Goal: Find specific page/section: Find specific page/section

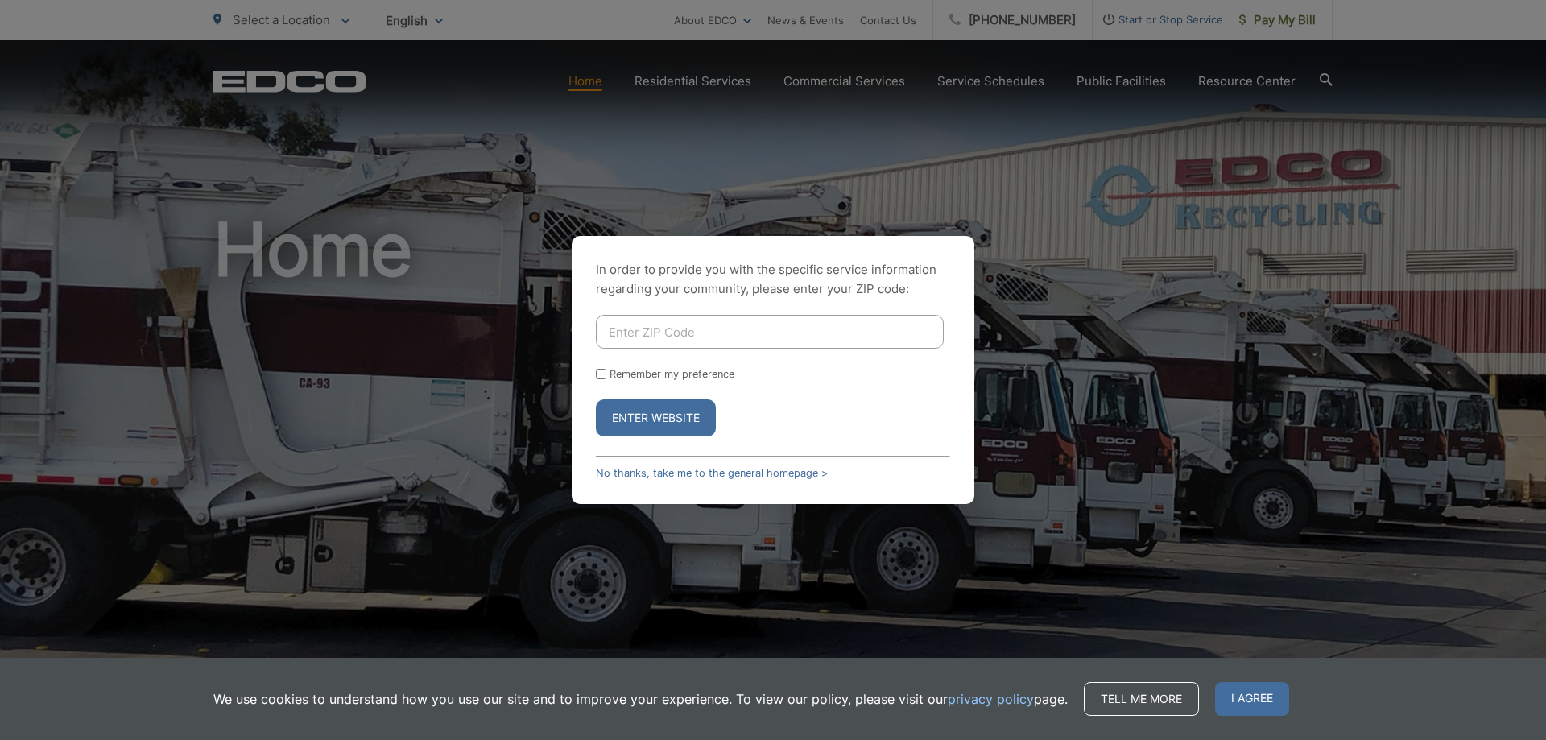
click at [519, 444] on div "In order to provide you with the specific service information regarding your co…" at bounding box center [773, 370] width 1546 height 740
click at [659, 328] on input "Enter ZIP Code" at bounding box center [770, 332] width 348 height 34
type input "92130"
click at [669, 415] on button "Enter Website" at bounding box center [656, 417] width 120 height 37
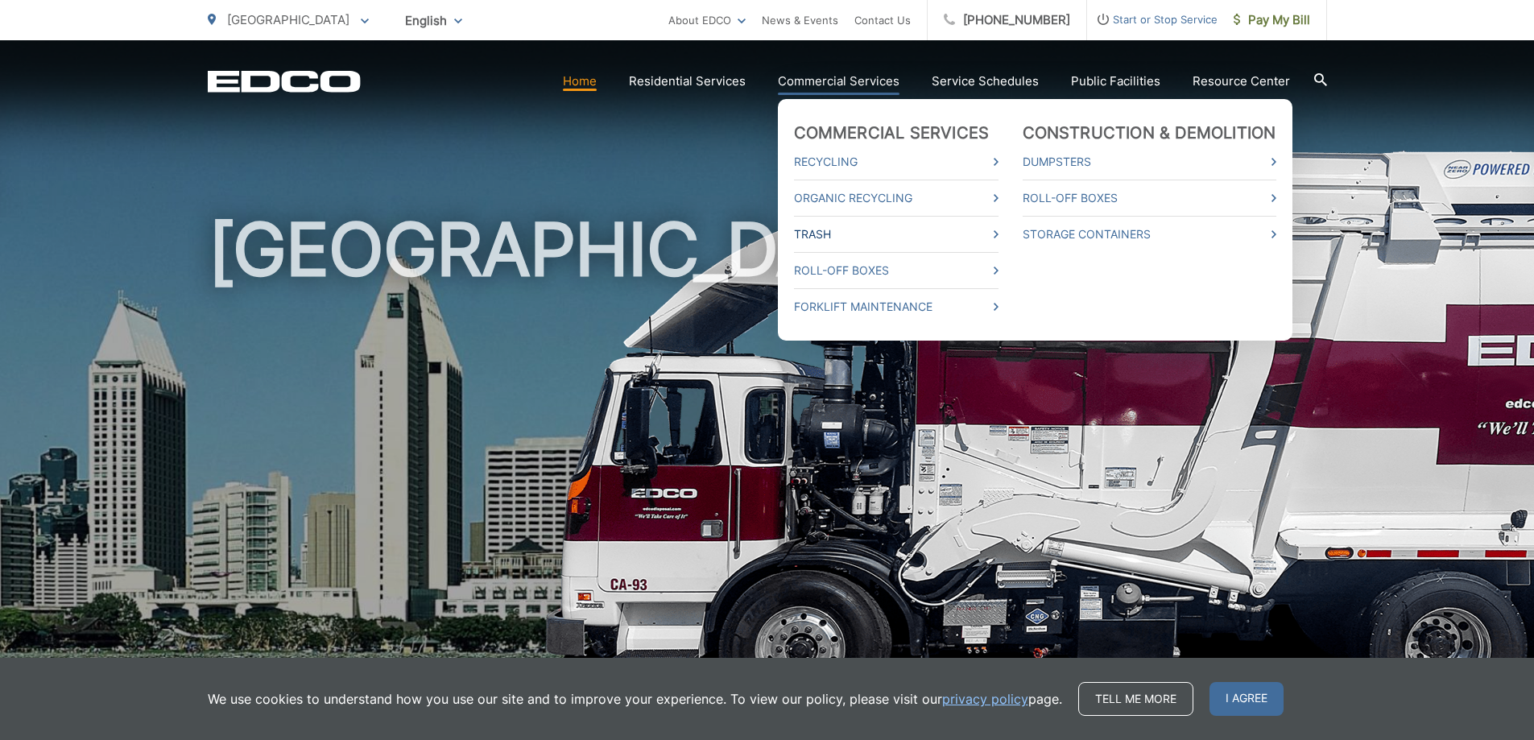
click at [994, 233] on icon at bounding box center [995, 234] width 5 height 8
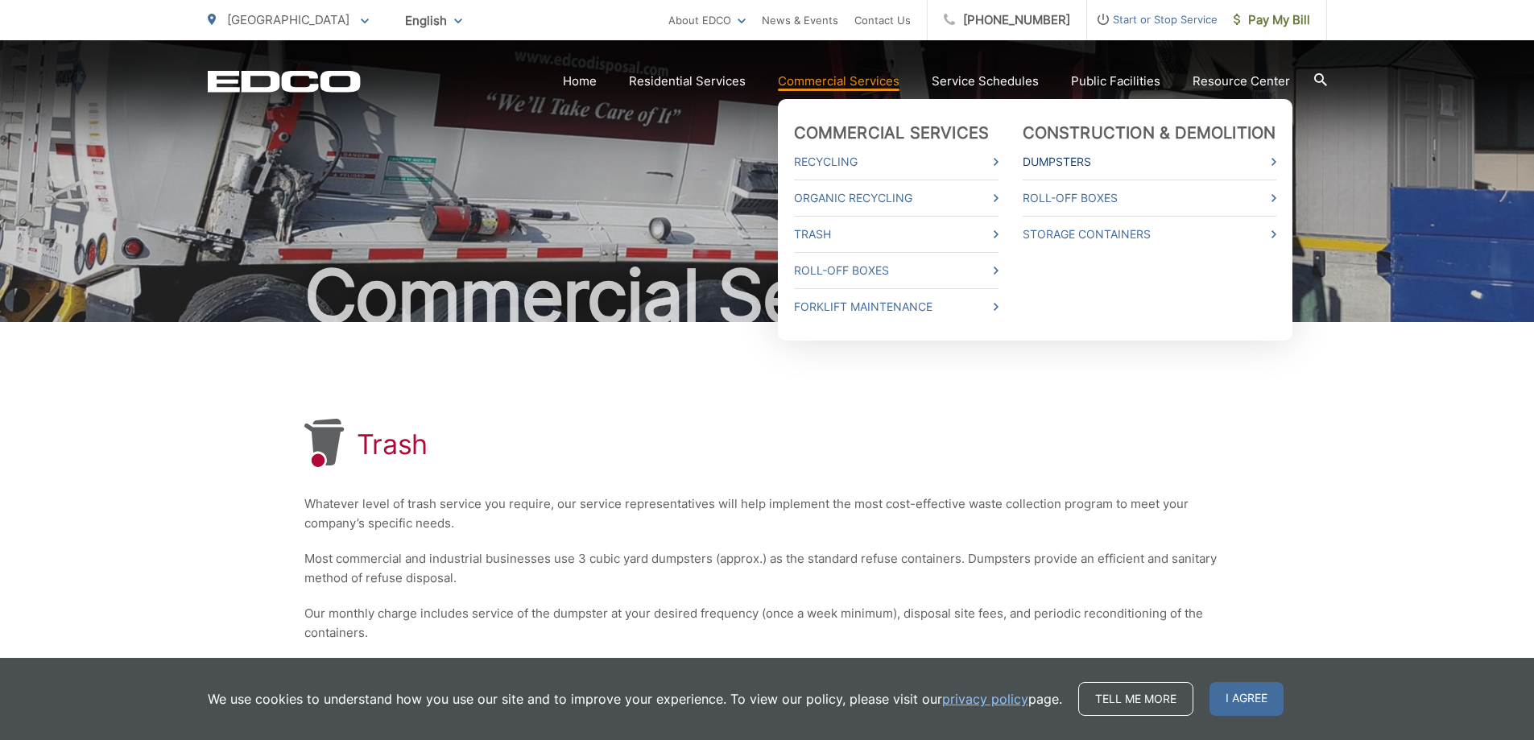
click at [1063, 158] on link "Dumpsters" at bounding box center [1149, 161] width 254 height 19
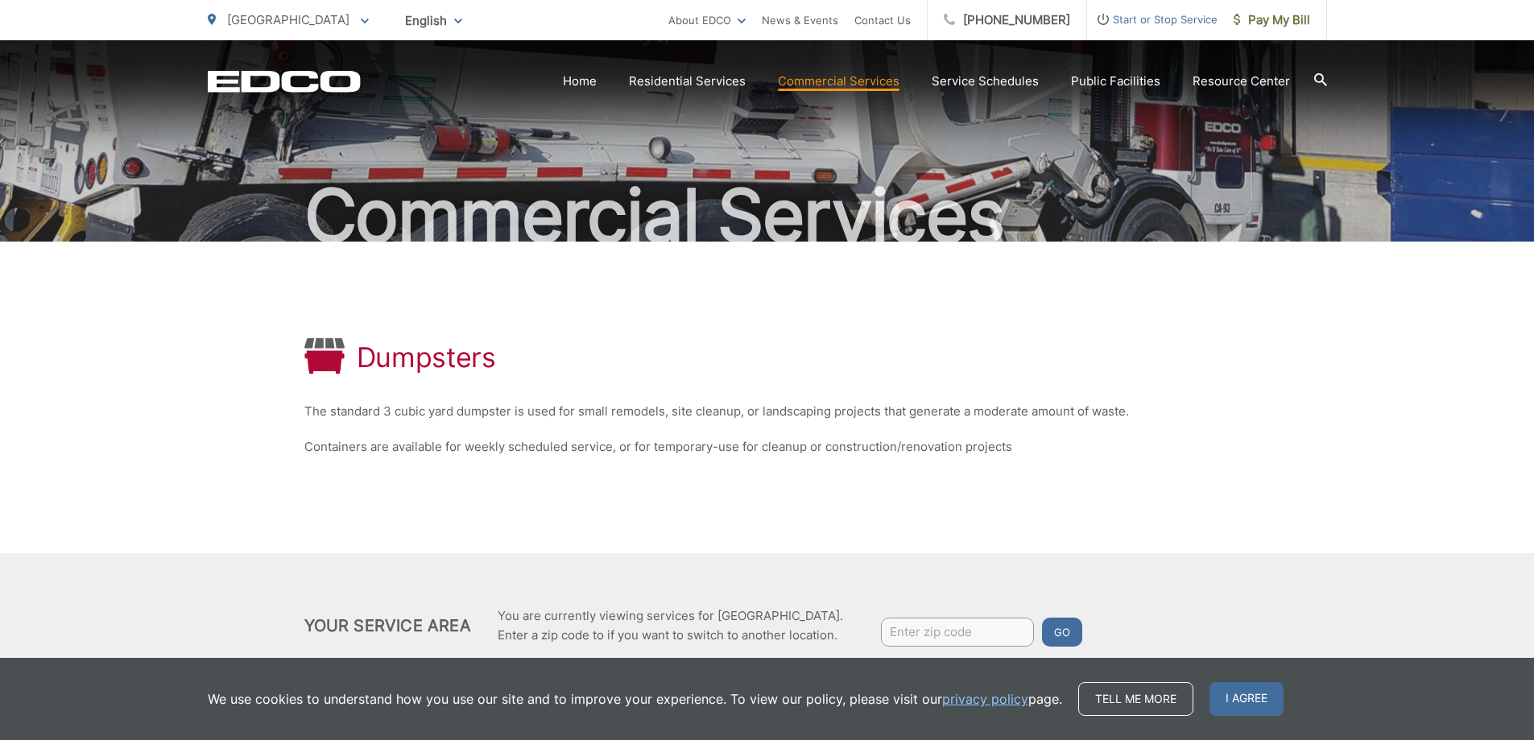
scroll to position [139, 0]
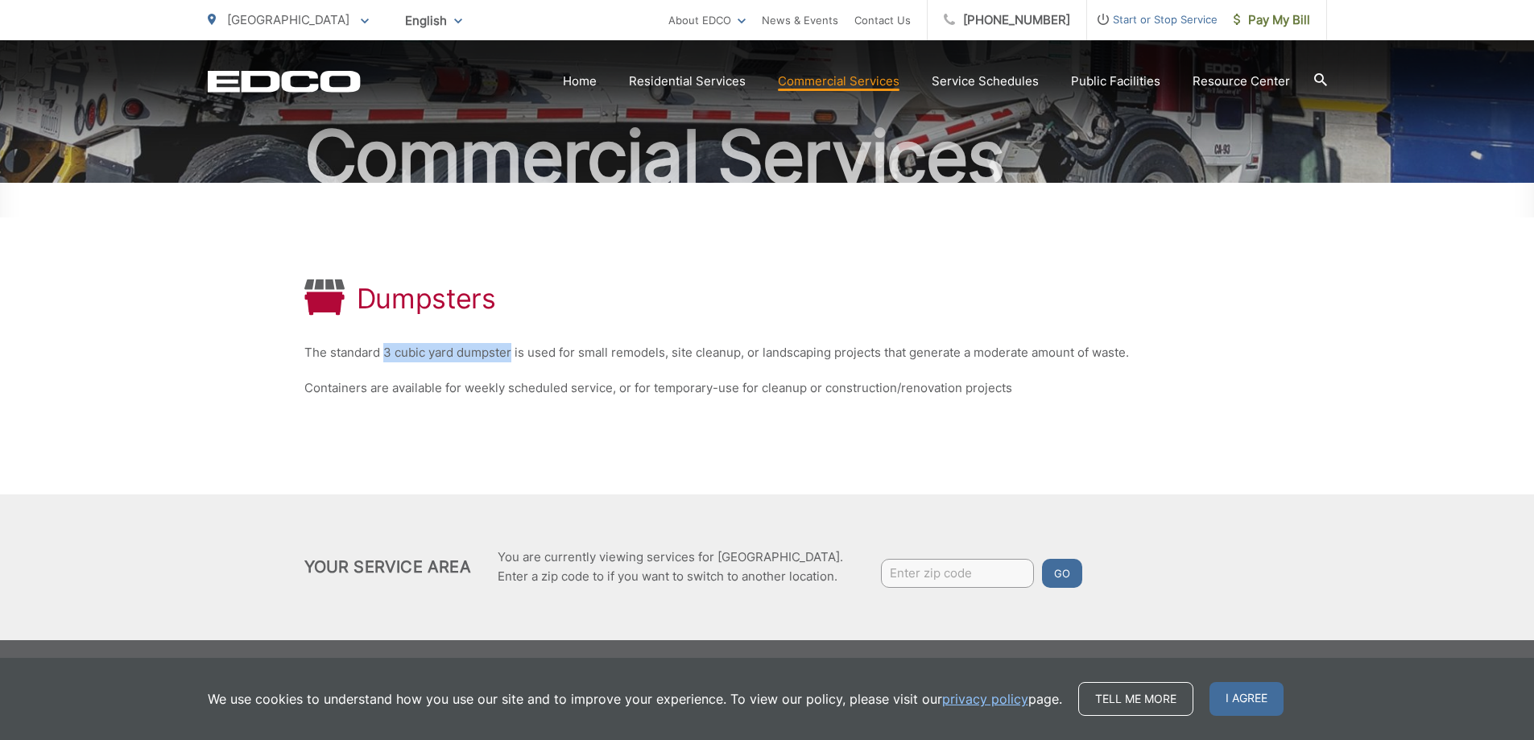
drag, startPoint x: 382, startPoint y: 349, endPoint x: 508, endPoint y: 353, distance: 126.4
click at [508, 353] on p "The standard 3 cubic yard dumpster is used for small remodels, site cleanup, or…" at bounding box center [767, 352] width 926 height 19
copy p "3 cubic yard dumpster"
click at [1317, 79] on icon at bounding box center [1320, 79] width 13 height 13
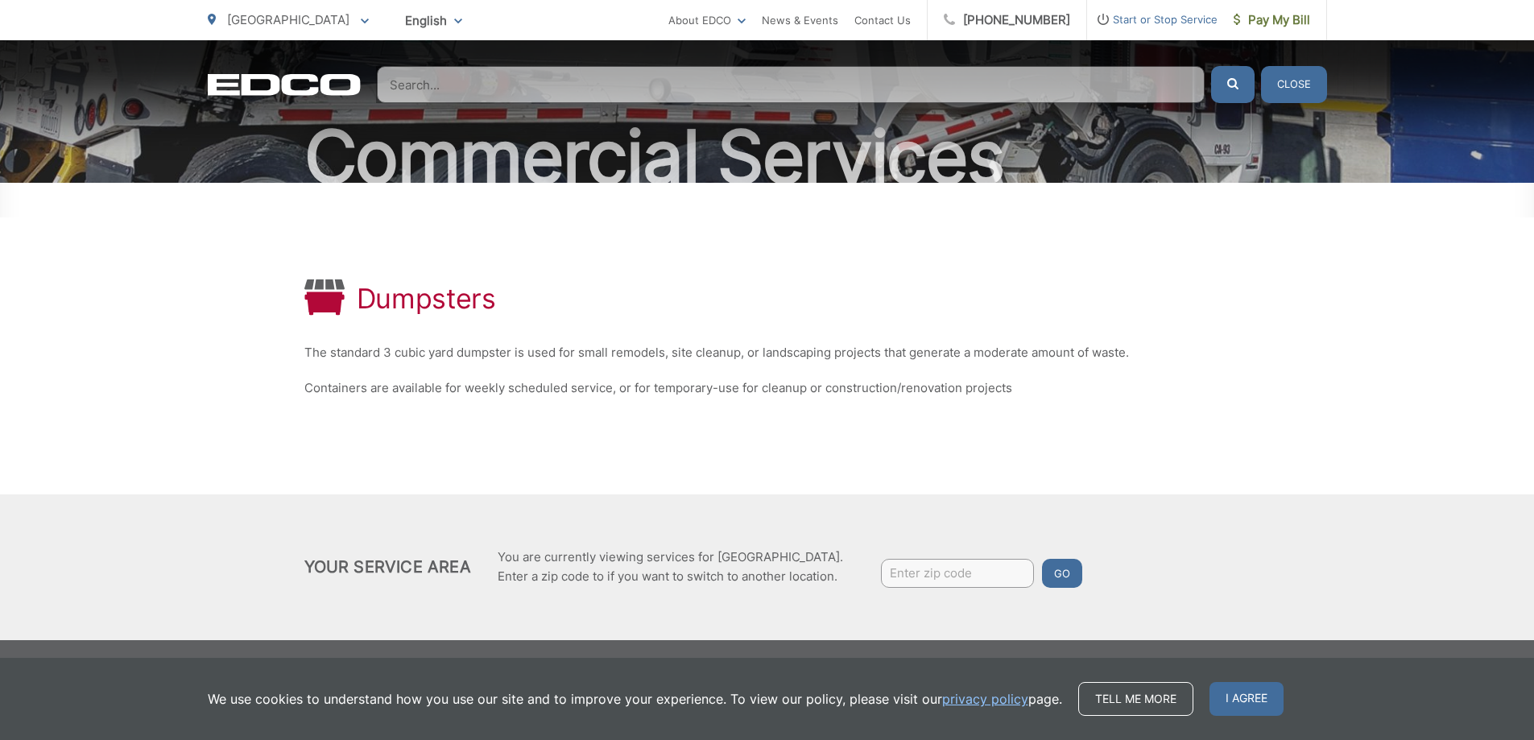
click at [921, 88] on input "Search" at bounding box center [791, 84] width 828 height 37
paste input "3 cubic yard dumpster"
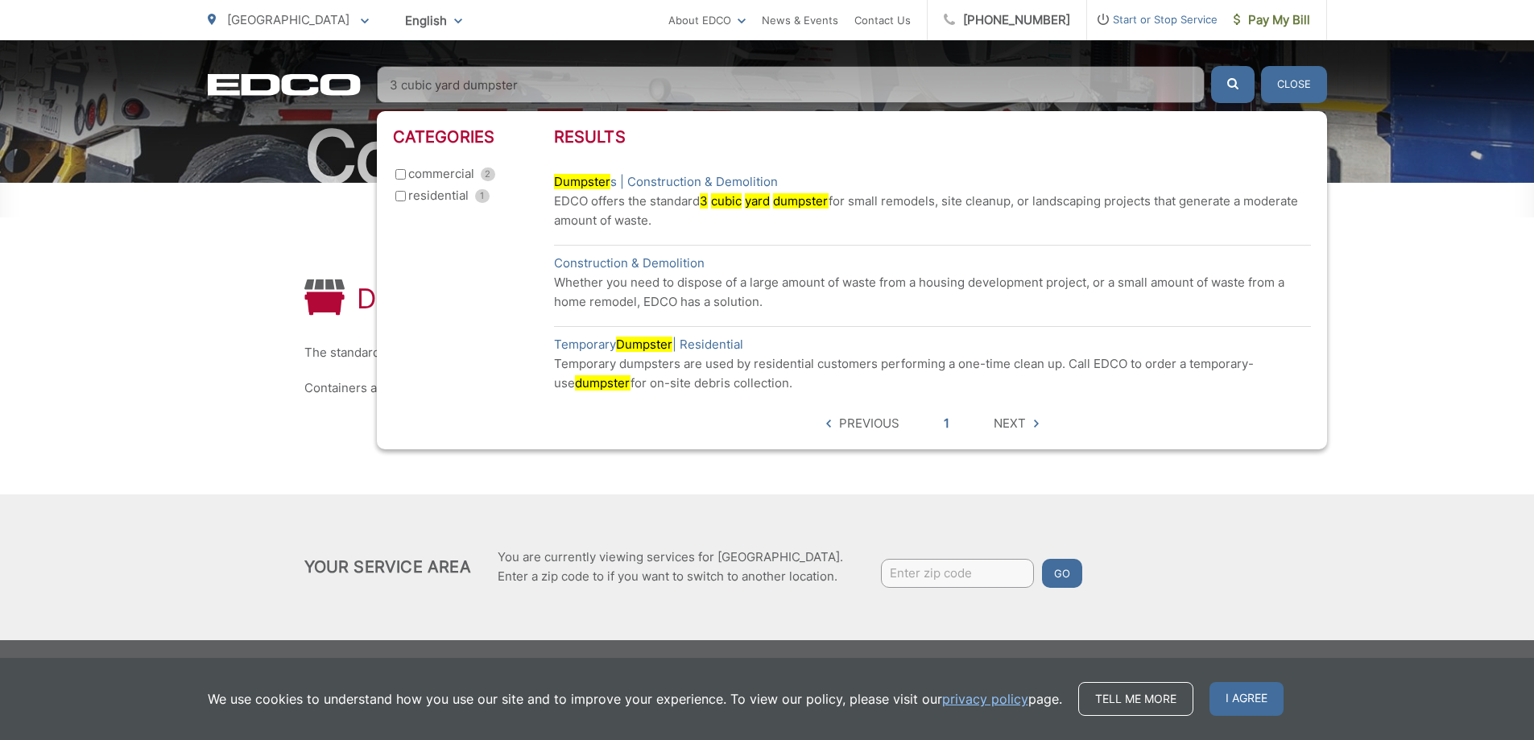
type input "3 cubic yard dumpster"
click at [1211, 66] on button "submit" at bounding box center [1232, 84] width 43 height 37
